Goal: Task Accomplishment & Management: Use online tool/utility

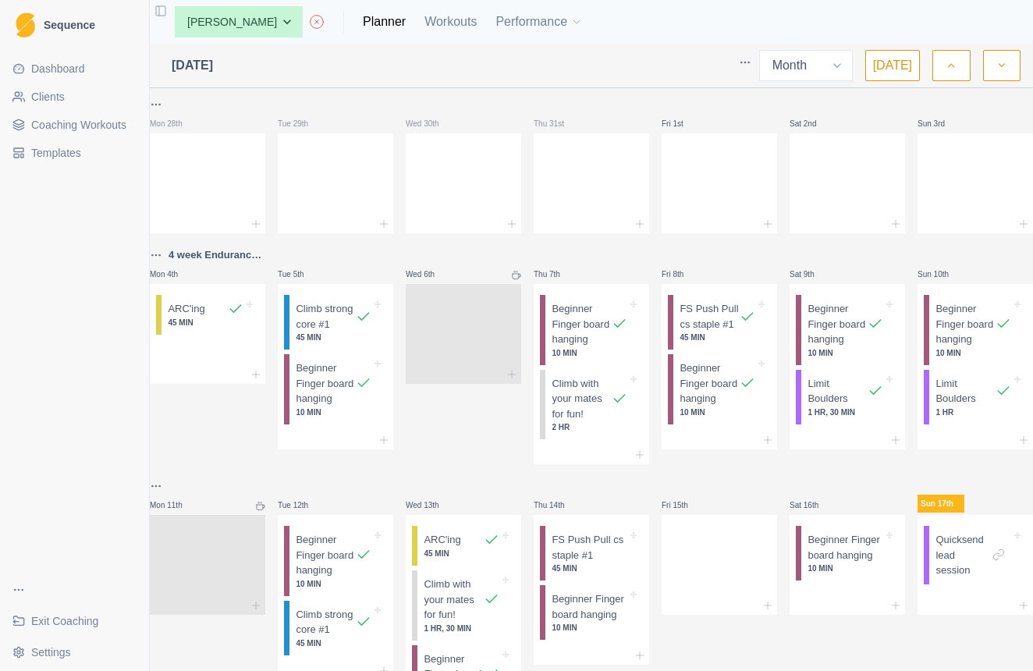
select select "month"
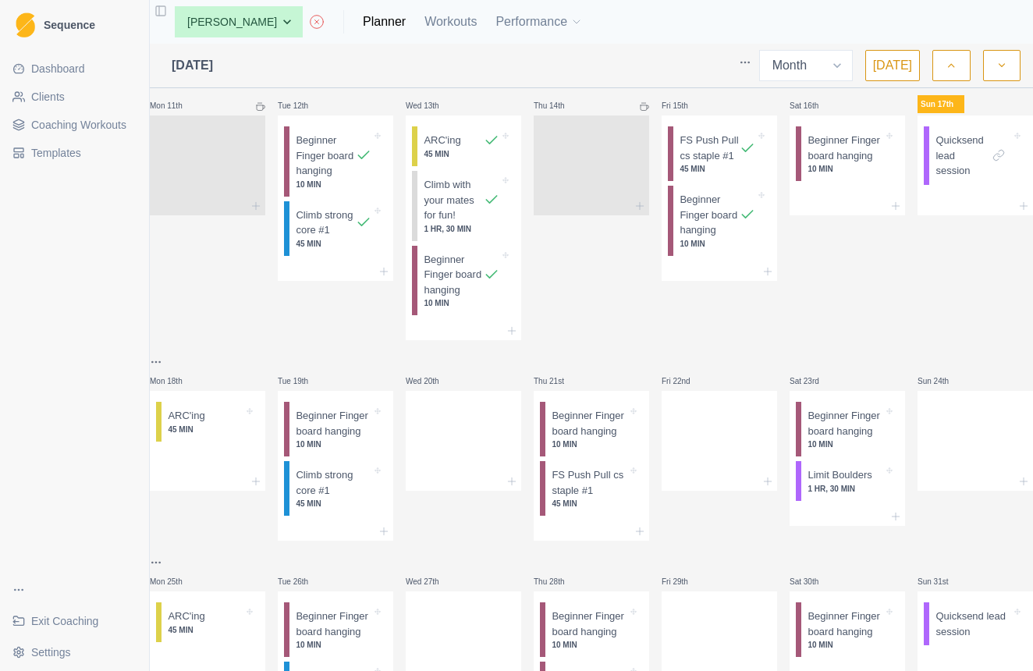
scroll to position [398, 0]
click at [471, 162] on p "45 MIN" at bounding box center [462, 156] width 76 height 12
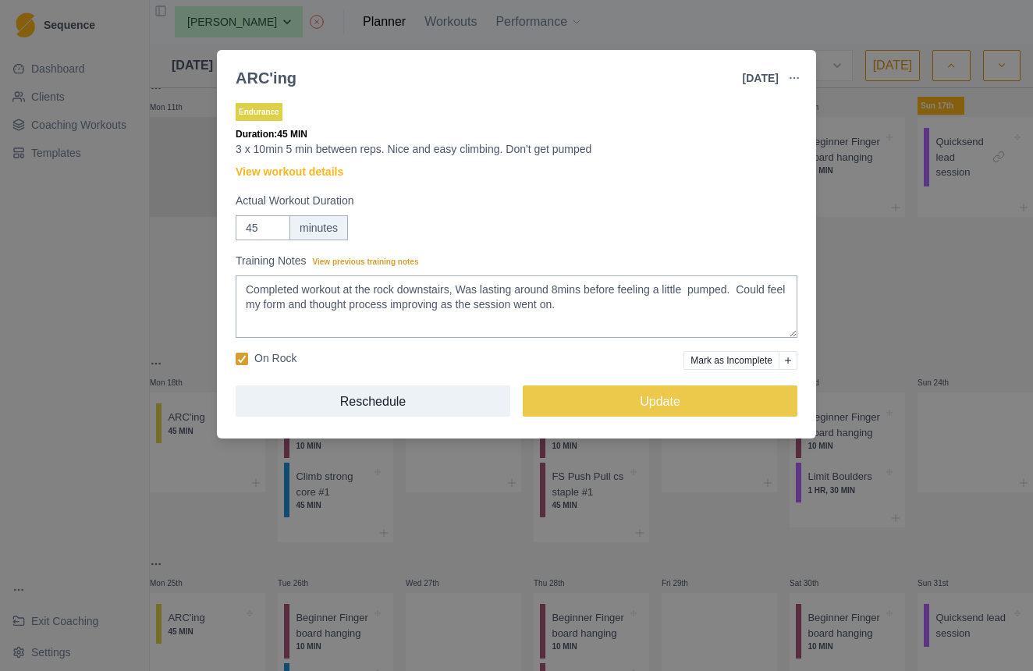
click at [893, 314] on div "ARC'ing 13 Aug 2025 Link To Goal View Workout Metrics Edit Original Workout Res…" at bounding box center [516, 335] width 1033 height 671
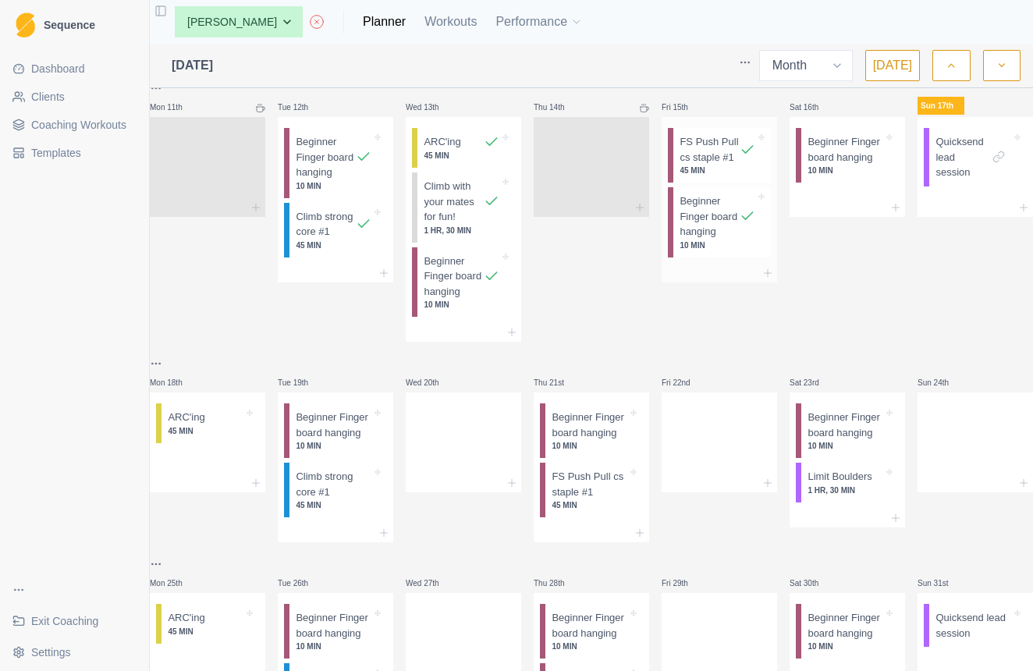
click at [712, 165] on p "FS Push Pull cs staple #1" at bounding box center [710, 149] width 60 height 30
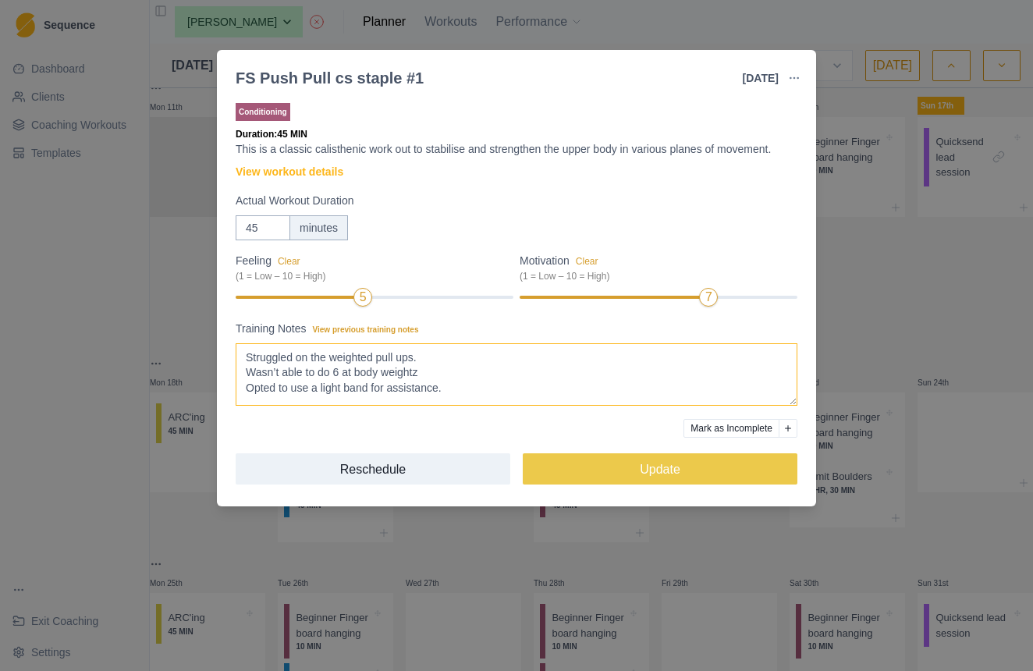
scroll to position [0, 0]
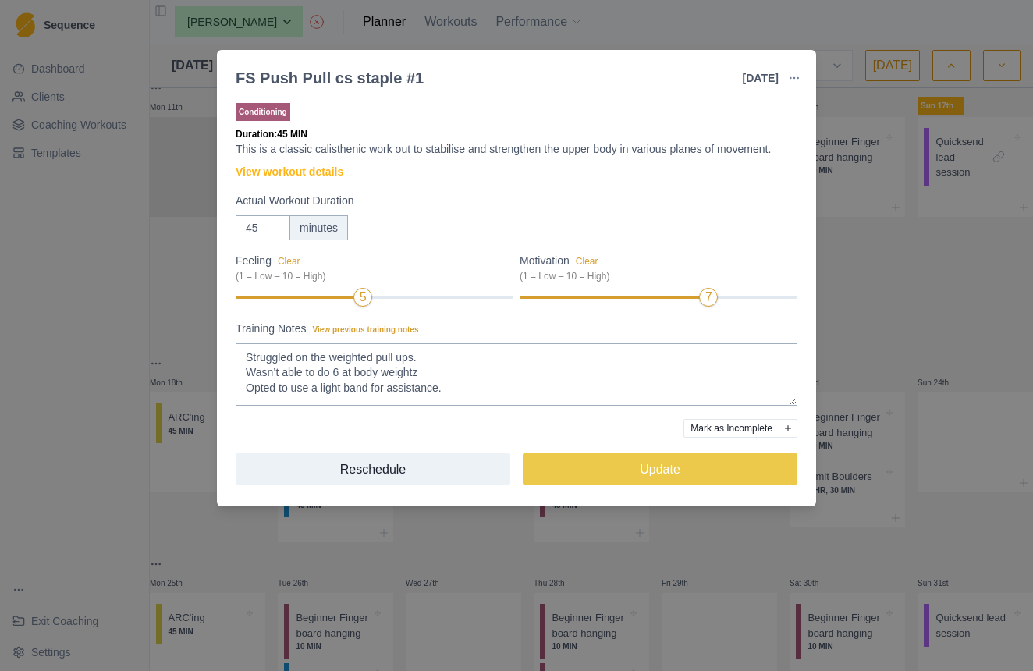
click at [889, 331] on div "FS Push Pull cs staple #1 15 Aug 2025 Link To Goal View Workout Metrics Edit Or…" at bounding box center [516, 335] width 1033 height 671
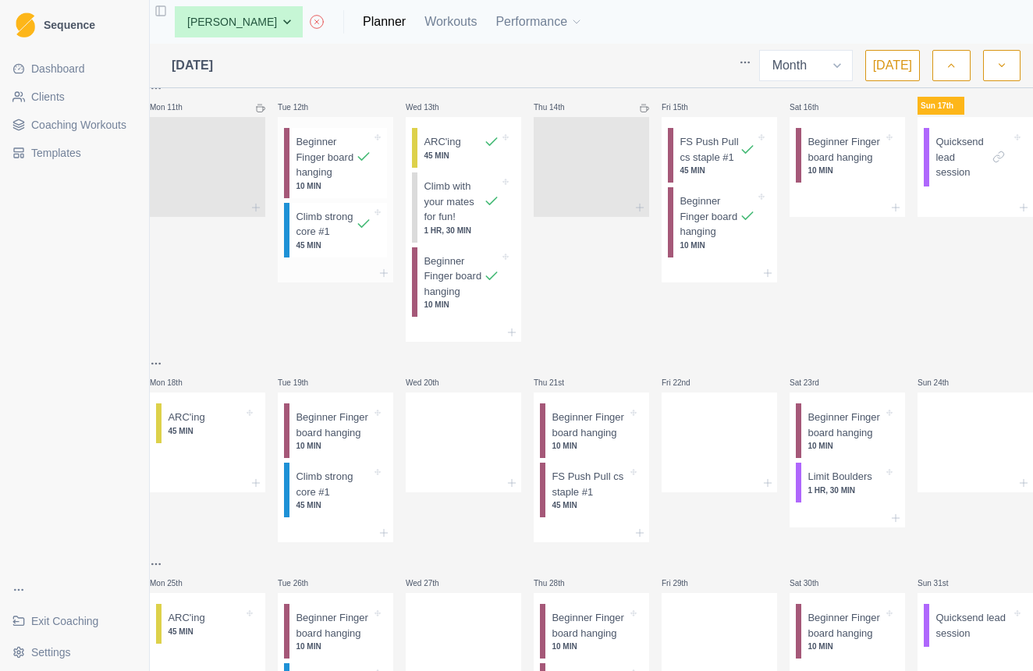
click at [343, 240] on p "Climb strong core #1" at bounding box center [326, 224] width 60 height 30
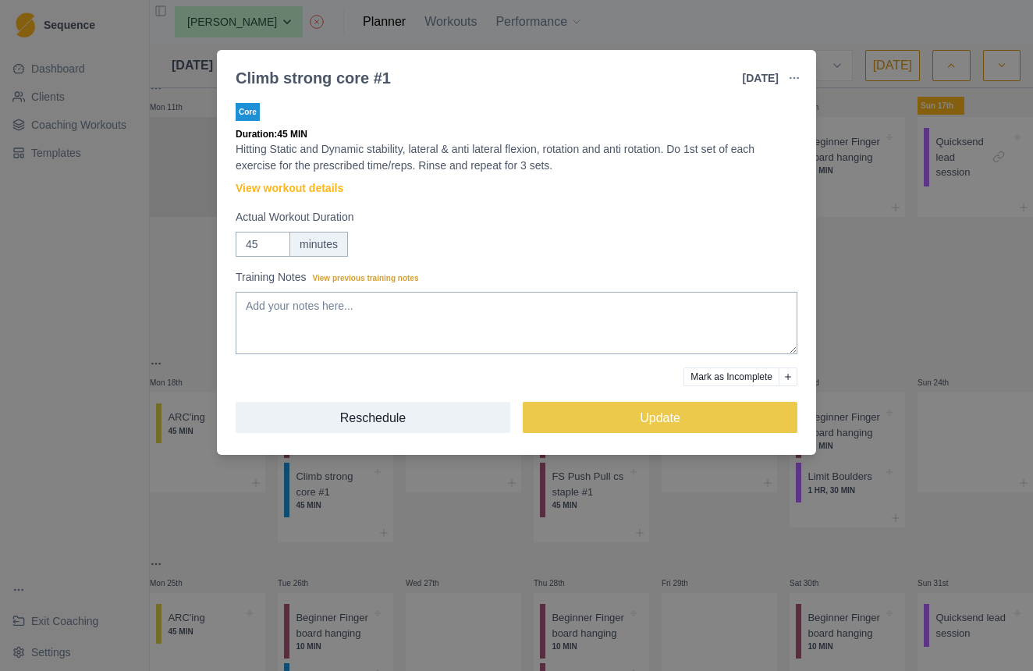
click at [858, 257] on div "Climb strong core #1 12 Aug 2025 Link To Goal View Workout Metrics Edit Origina…" at bounding box center [516, 335] width 1033 height 671
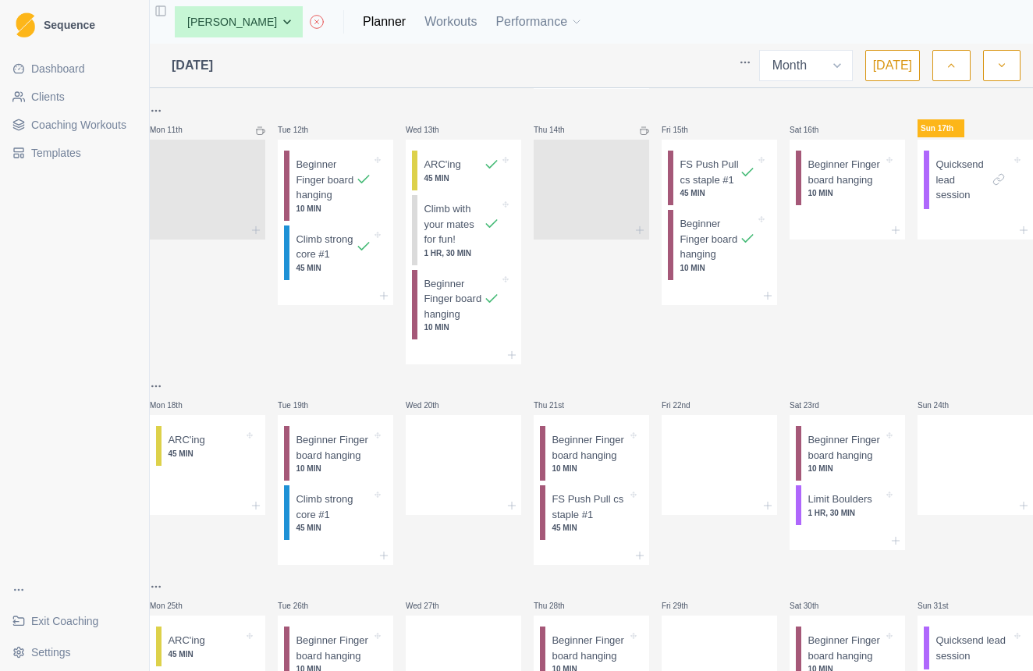
scroll to position [367, 0]
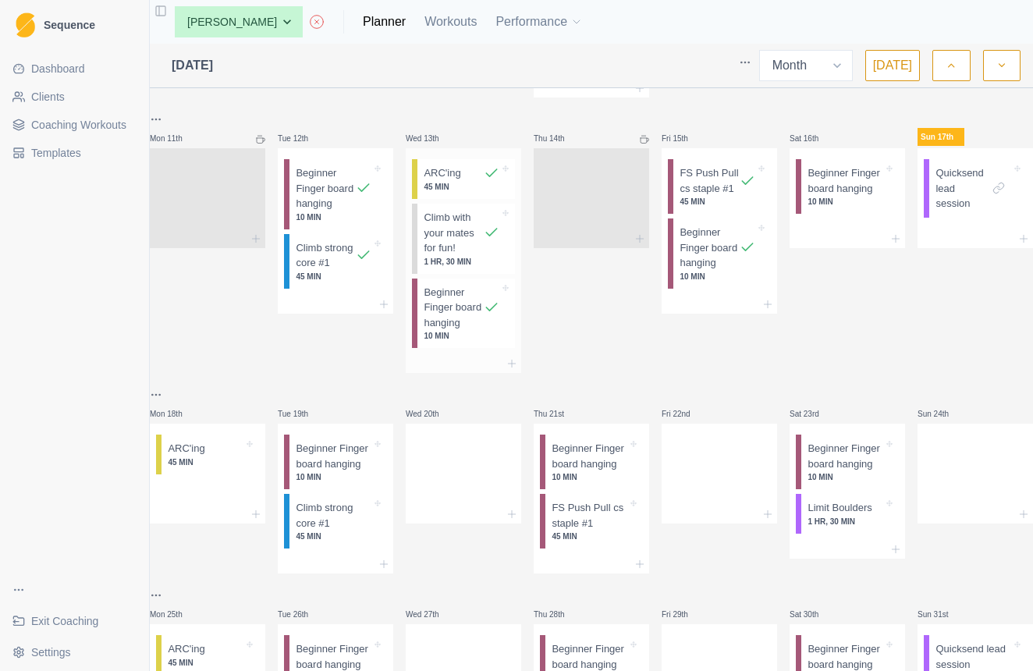
click at [450, 256] on p "Climb with your mates for fun!" at bounding box center [454, 233] width 60 height 46
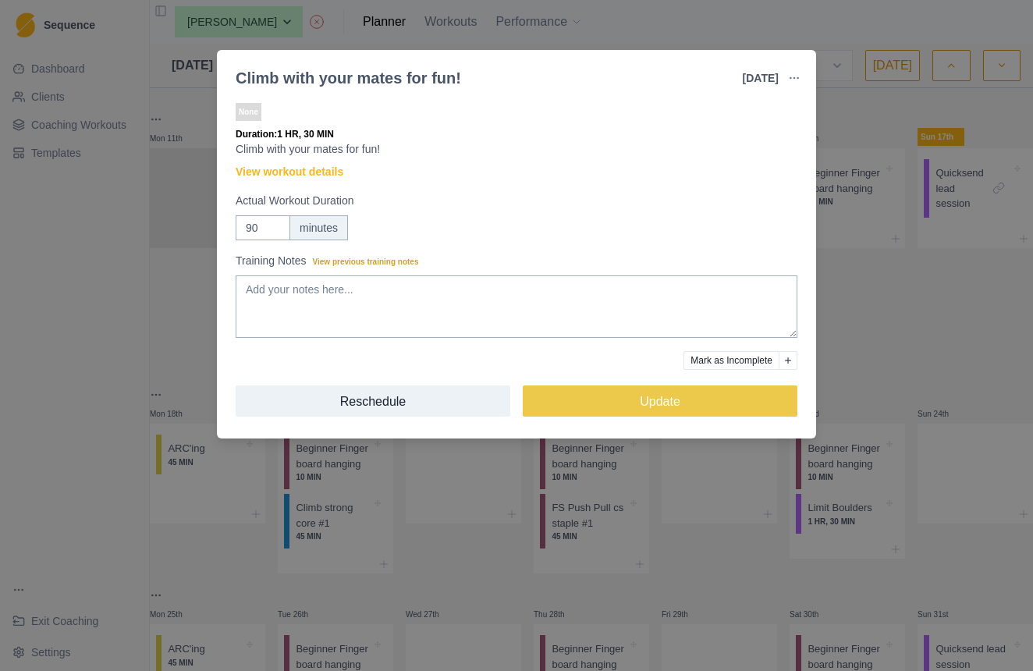
click at [901, 314] on div "Climb with your mates for fun! 13 Aug 2025 Link To Goal View Workout Metrics Ed…" at bounding box center [516, 335] width 1033 height 671
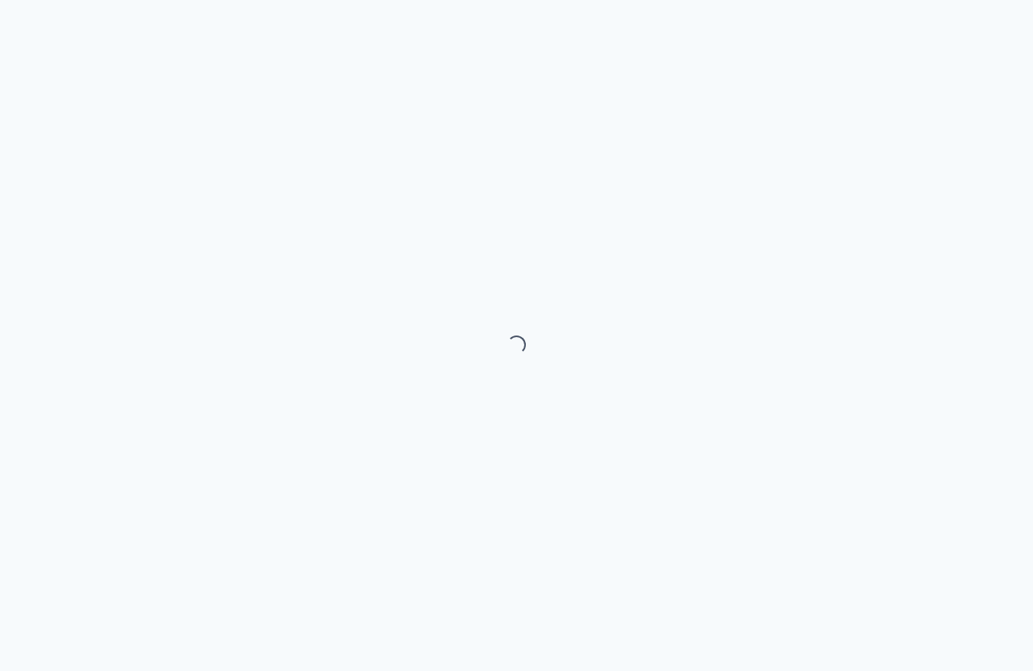
select select "month"
